Goal: Navigation & Orientation: Find specific page/section

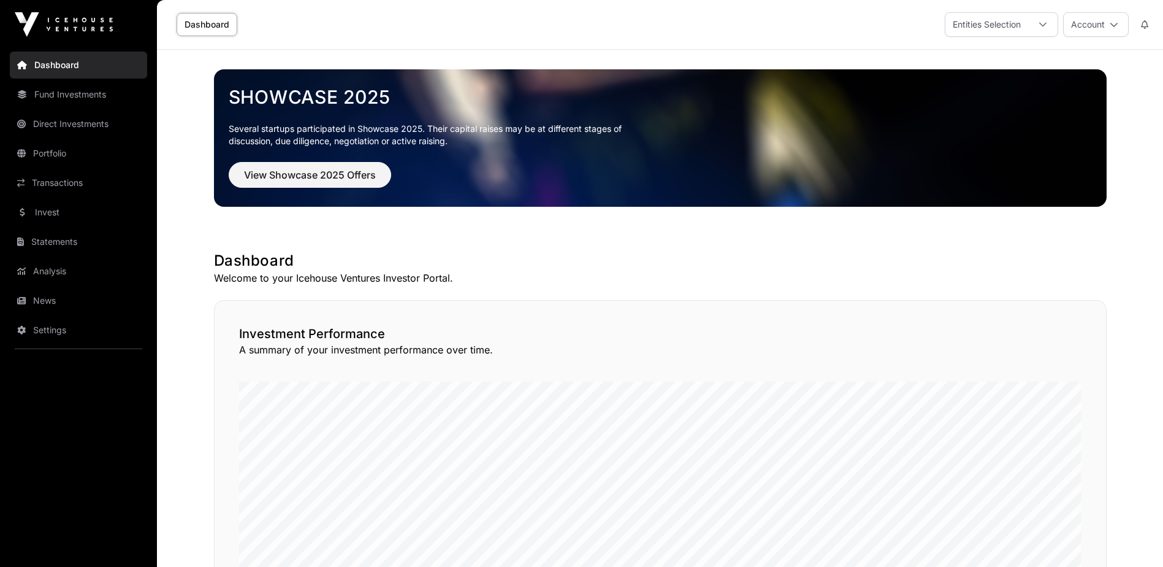
click at [57, 182] on link "Transactions" at bounding box center [78, 182] width 137 height 27
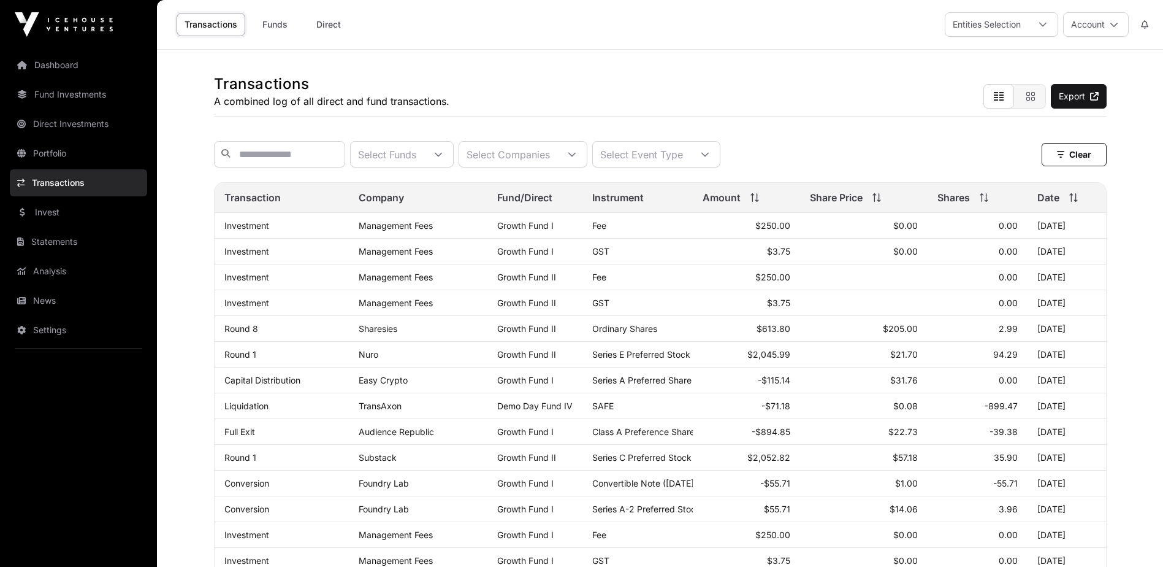
click at [53, 297] on link "News" at bounding box center [78, 300] width 137 height 27
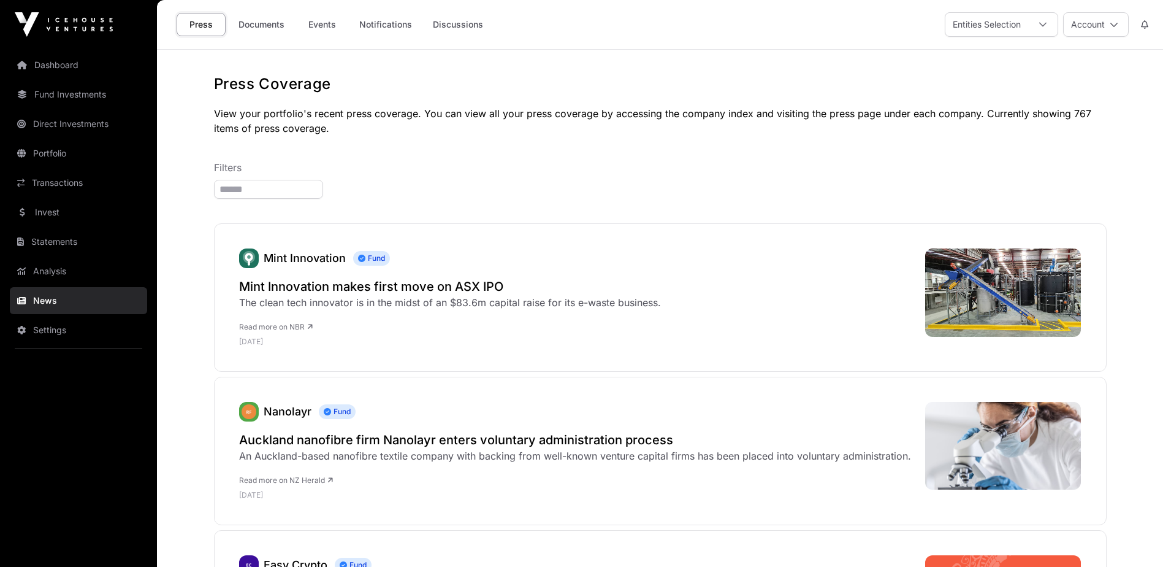
click at [280, 26] on link "Documents" at bounding box center [262, 24] width 62 height 23
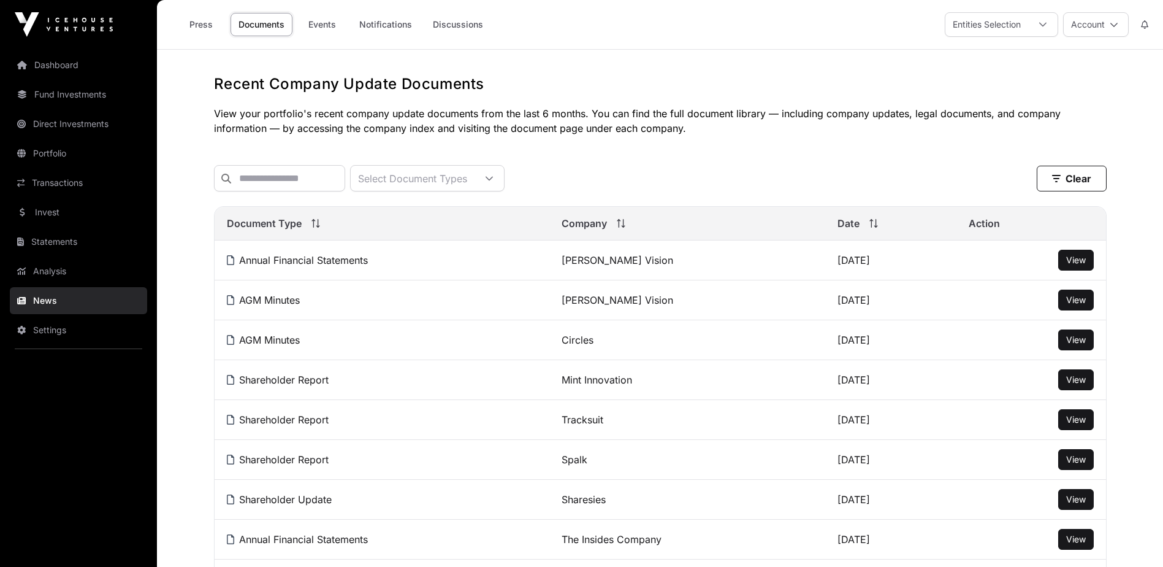
click at [1102, 28] on button "Account" at bounding box center [1097, 24] width 66 height 25
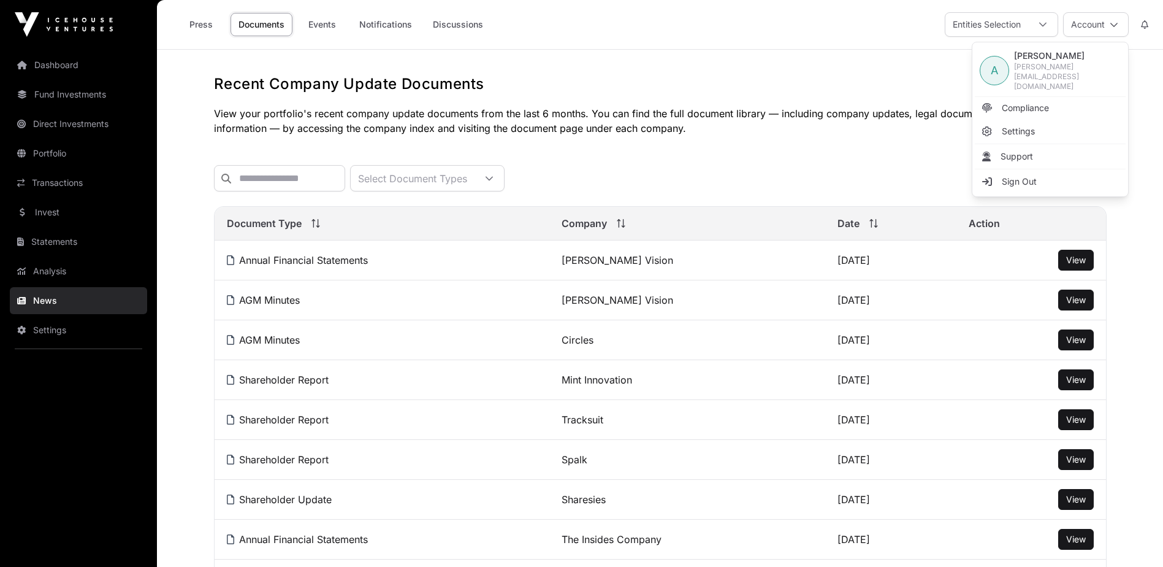
click at [1049, 171] on link "Sign Out" at bounding box center [1050, 182] width 151 height 22
